Goal: Task Accomplishment & Management: Manage account settings

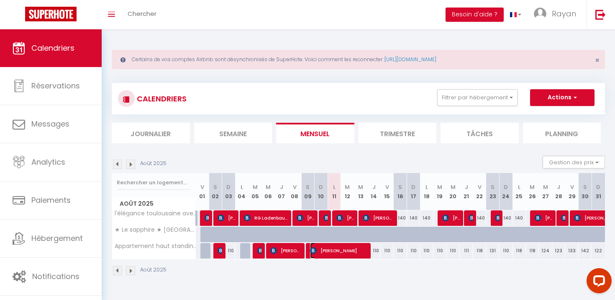
click at [342, 249] on span "[PERSON_NAME]" at bounding box center [339, 250] width 58 height 16
select select "OK"
select select "1"
select select "0"
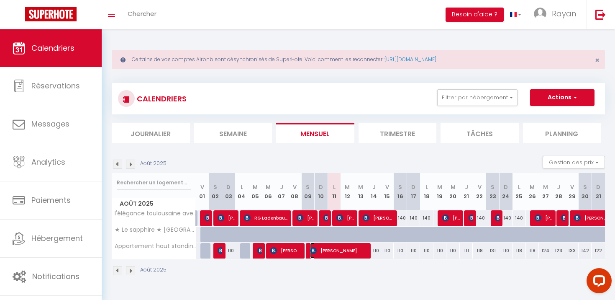
select select "1"
select select
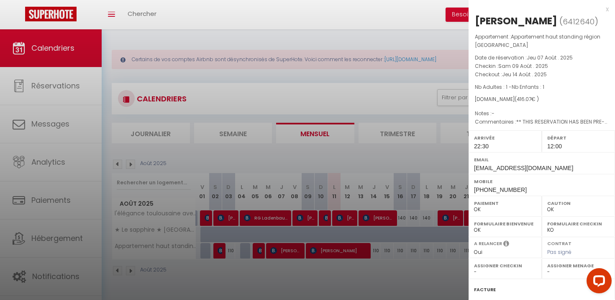
click at [351, 66] on div at bounding box center [307, 150] width 615 height 300
